Goal: Check status: Check status

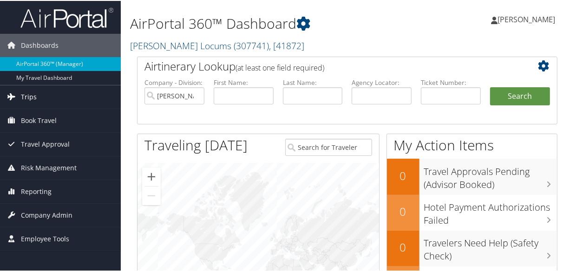
click at [36, 97] on link "Trips" at bounding box center [60, 95] width 121 height 23
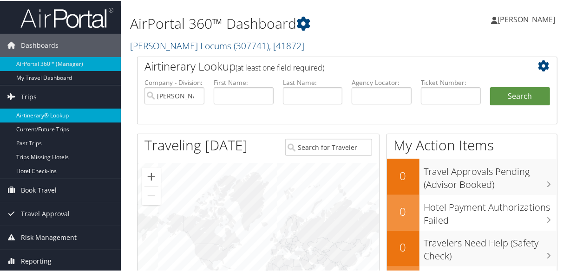
click at [50, 112] on link "Airtinerary® Lookup" at bounding box center [60, 115] width 121 height 14
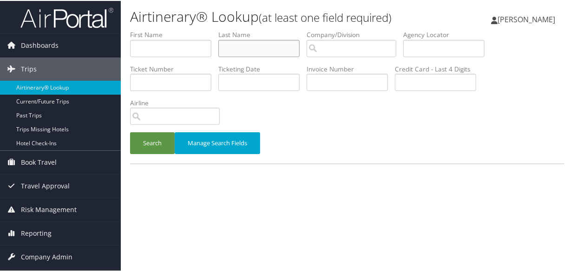
click at [283, 46] on input "text" at bounding box center [258, 47] width 81 height 17
type input "silva"
click at [130, 131] on button "Search" at bounding box center [152, 142] width 45 height 22
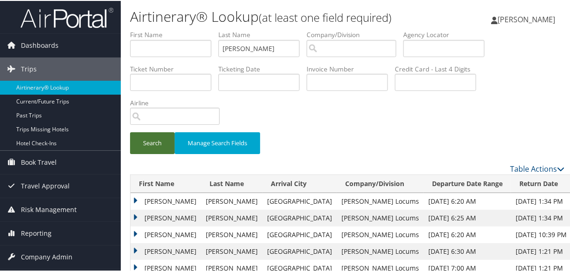
click at [166, 146] on button "Search" at bounding box center [152, 142] width 45 height 22
click at [134, 217] on td "Raymond" at bounding box center [165, 217] width 71 height 17
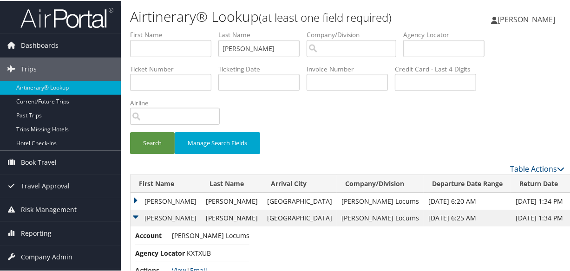
scroll to position [126, 0]
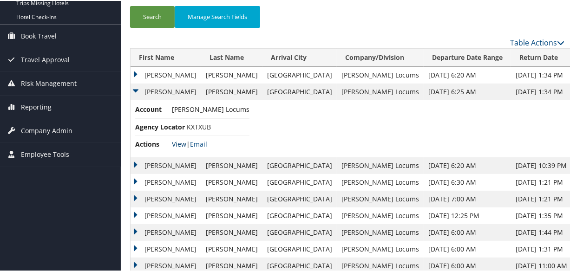
click at [179, 142] on link "View" at bounding box center [179, 143] width 14 height 9
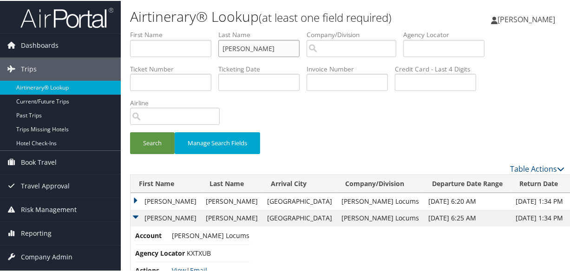
drag, startPoint x: 272, startPoint y: 50, endPoint x: 172, endPoint y: 49, distance: 100.3
click at [172, 29] on ul "First Name Last Name silva Departure City Arrival City Company/Division Airport…" at bounding box center [347, 29] width 434 height 0
paste input "MIAN"
click at [130, 131] on button "Search" at bounding box center [152, 142] width 45 height 22
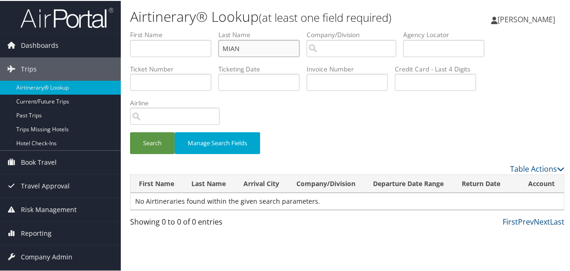
click at [224, 46] on input "MIAN" at bounding box center [258, 47] width 81 height 17
type input "MIAN"
click at [130, 131] on button "Search" at bounding box center [152, 142] width 45 height 22
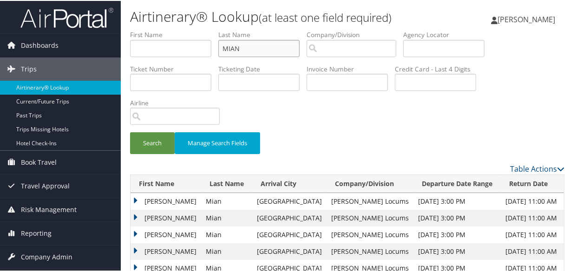
scroll to position [42, 0]
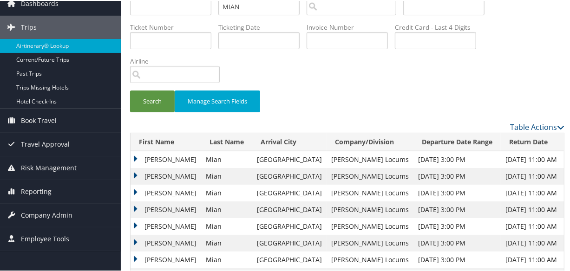
click at [136, 154] on td "Hamayun" at bounding box center [165, 158] width 71 height 17
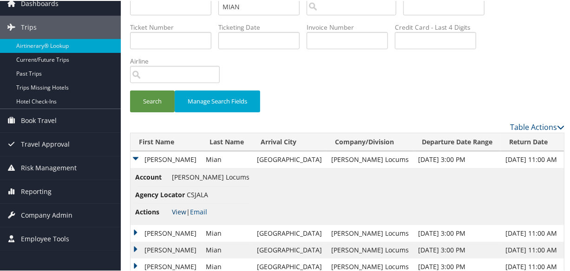
click at [178, 210] on link "View" at bounding box center [179, 211] width 14 height 9
click at [175, 211] on link "View" at bounding box center [179, 211] width 14 height 9
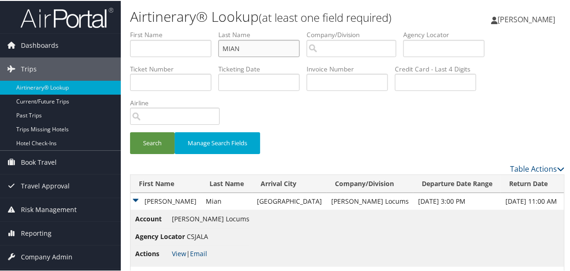
drag, startPoint x: 276, startPoint y: 45, endPoint x: 166, endPoint y: 42, distance: 109.6
click at [166, 29] on ul "First Name Last Name MIAN Departure City Arrival City Company/Division Airport/…" at bounding box center [347, 29] width 434 height 0
click at [130, 131] on button "Search" at bounding box center [152, 142] width 45 height 22
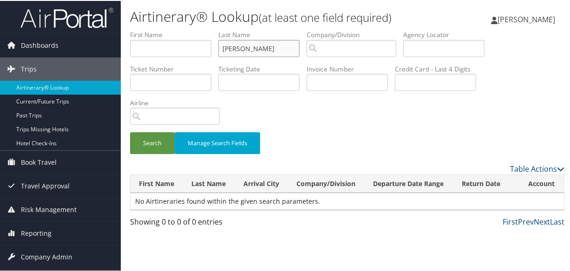
type input "silva"
click at [130, 131] on button "Search" at bounding box center [152, 142] width 45 height 22
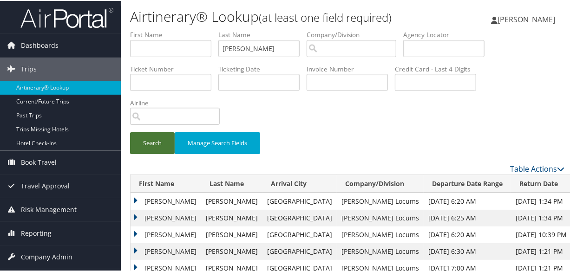
click at [148, 144] on button "Search" at bounding box center [152, 142] width 45 height 22
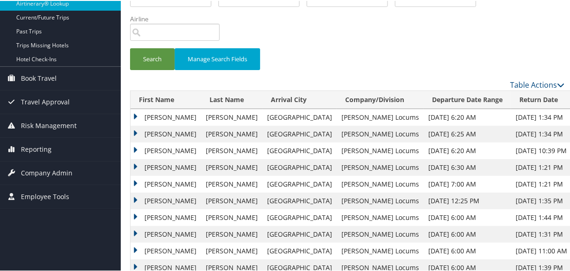
click at [131, 132] on td "Raymond" at bounding box center [165, 133] width 71 height 17
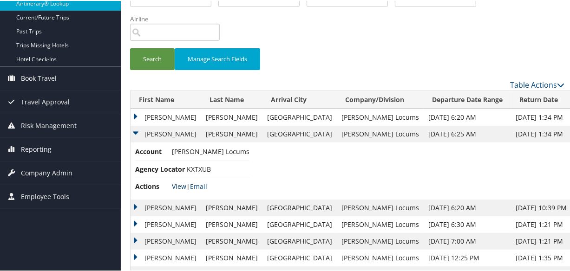
click at [172, 182] on link "View" at bounding box center [179, 185] width 14 height 9
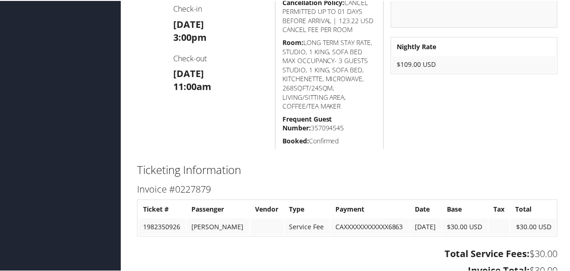
scroll to position [255, 0]
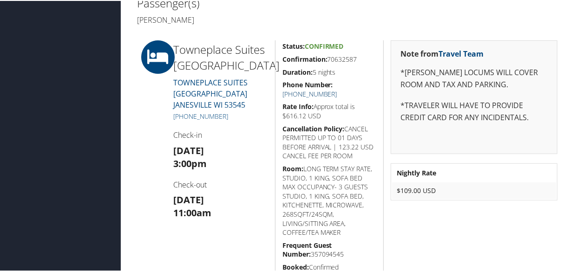
click at [337, 89] on link "(608) 898-4200" at bounding box center [309, 93] width 55 height 9
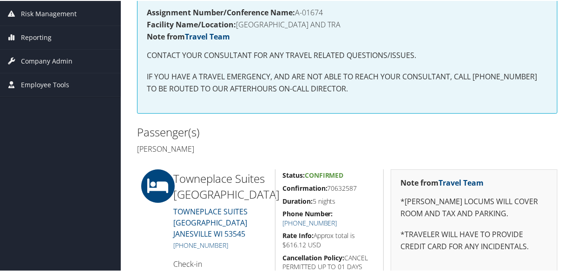
scroll to position [211, 0]
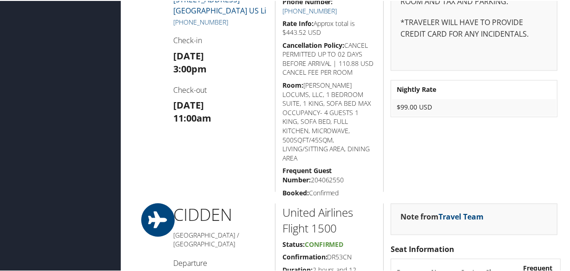
scroll to position [886, 0]
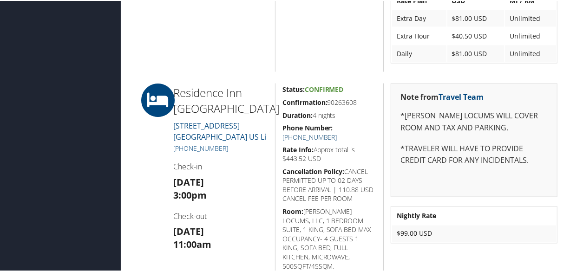
click at [337, 132] on link "[PHONE_NUMBER]" at bounding box center [309, 136] width 55 height 9
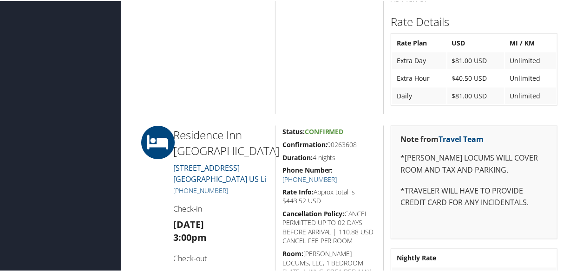
scroll to position [928, 0]
